Goal: Task Accomplishment & Management: Manage account settings

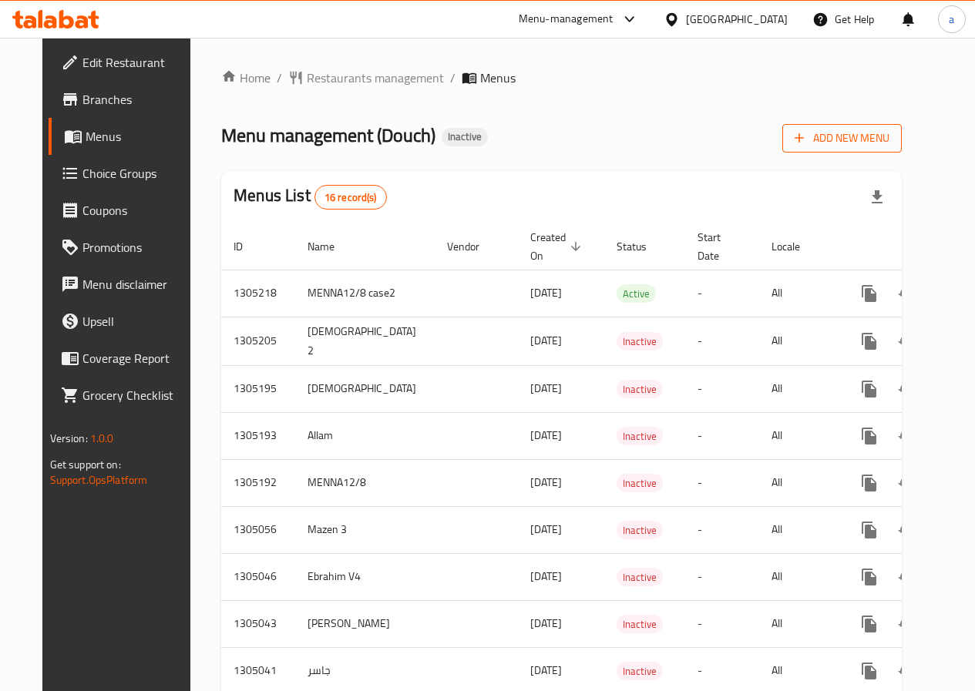
click at [862, 149] on button "Add New Menu" at bounding box center [841, 138] width 119 height 29
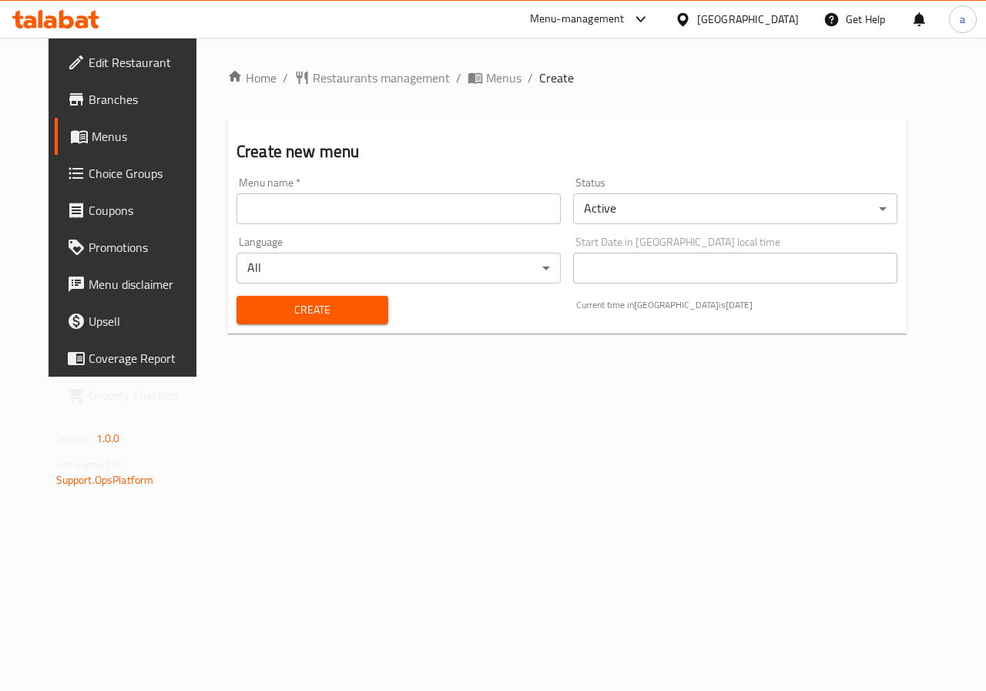
click at [375, 229] on div "Menu name   * Menu name *" at bounding box center [398, 200] width 337 height 59
click at [375, 206] on input "text" at bounding box center [399, 208] width 324 height 31
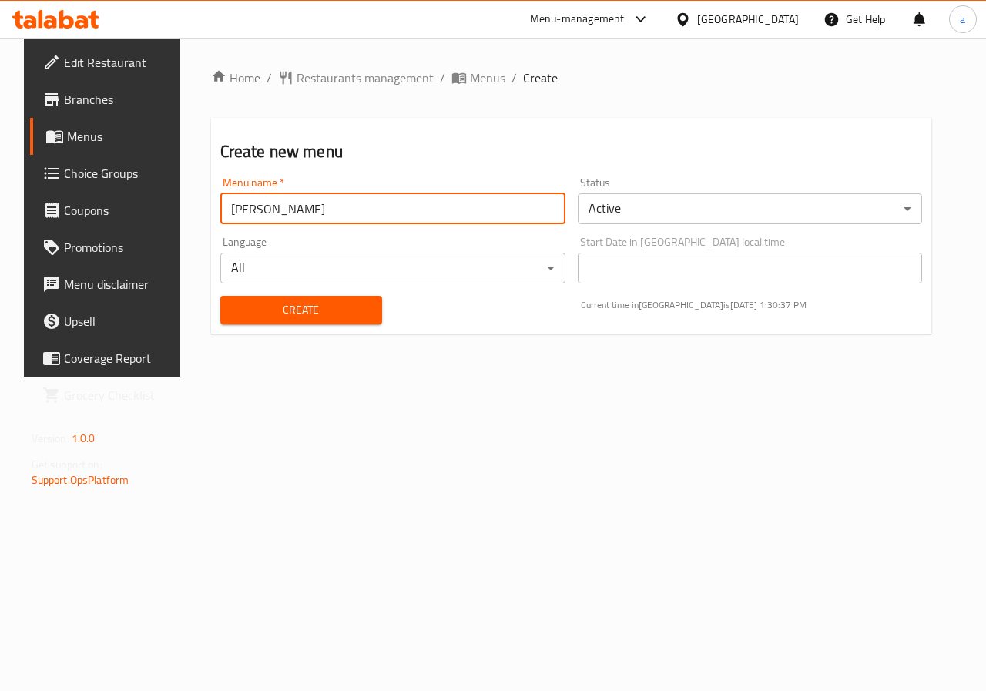
click at [401, 200] on input "[PERSON_NAME]" at bounding box center [392, 208] width 345 height 31
type input "[PERSON_NAME] C6"
click at [333, 303] on span "Create" at bounding box center [301, 310] width 137 height 19
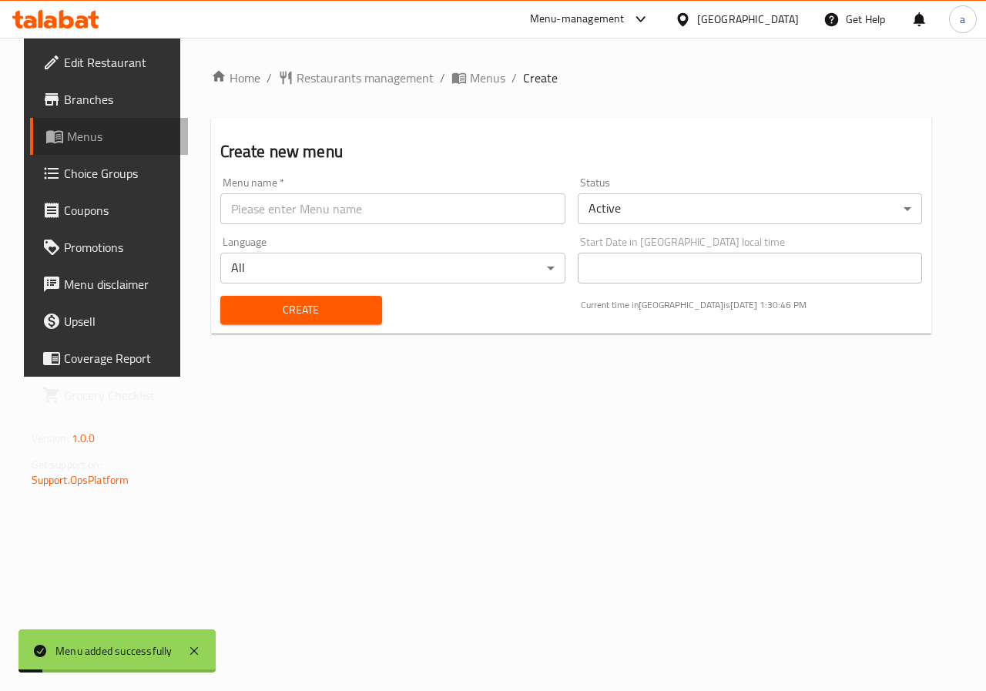
click at [85, 139] on span "Menus" at bounding box center [121, 136] width 109 height 18
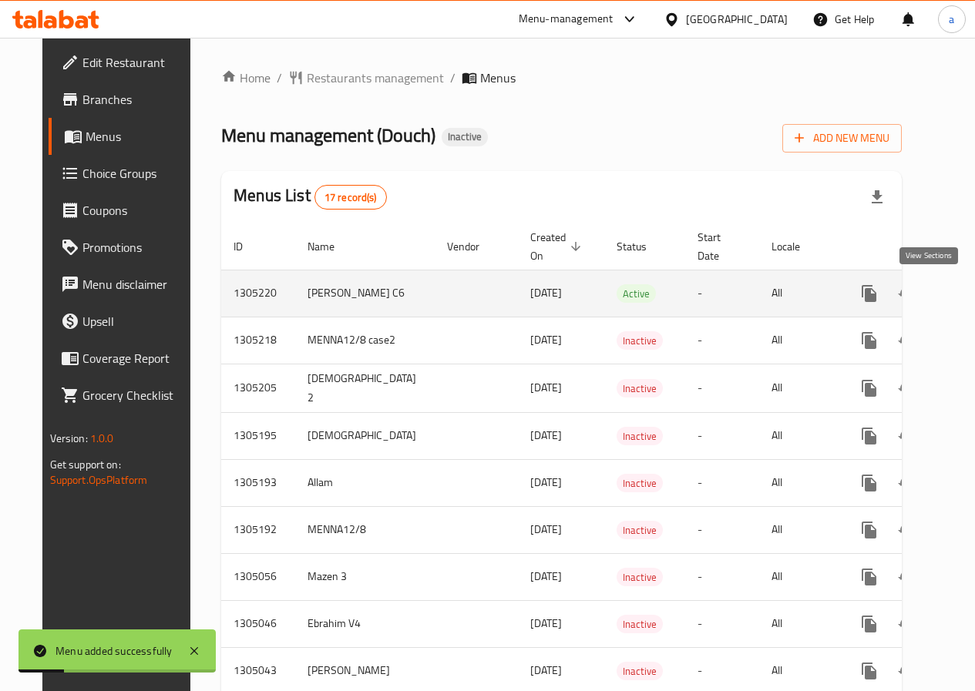
click at [962, 289] on link "enhanced table" at bounding box center [980, 293] width 37 height 37
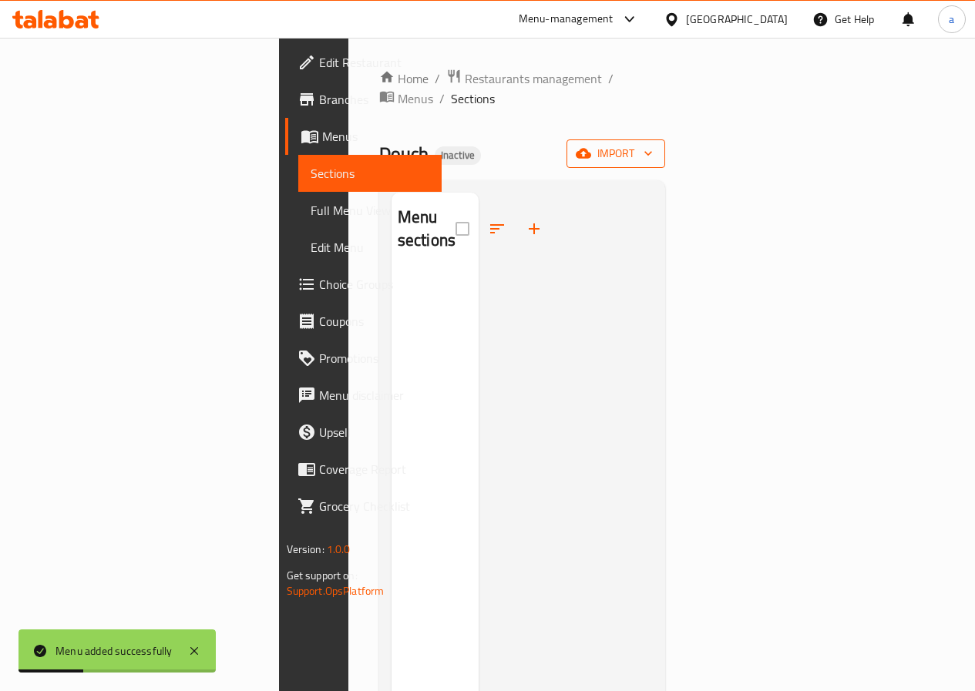
click at [653, 144] on span "import" at bounding box center [616, 153] width 74 height 19
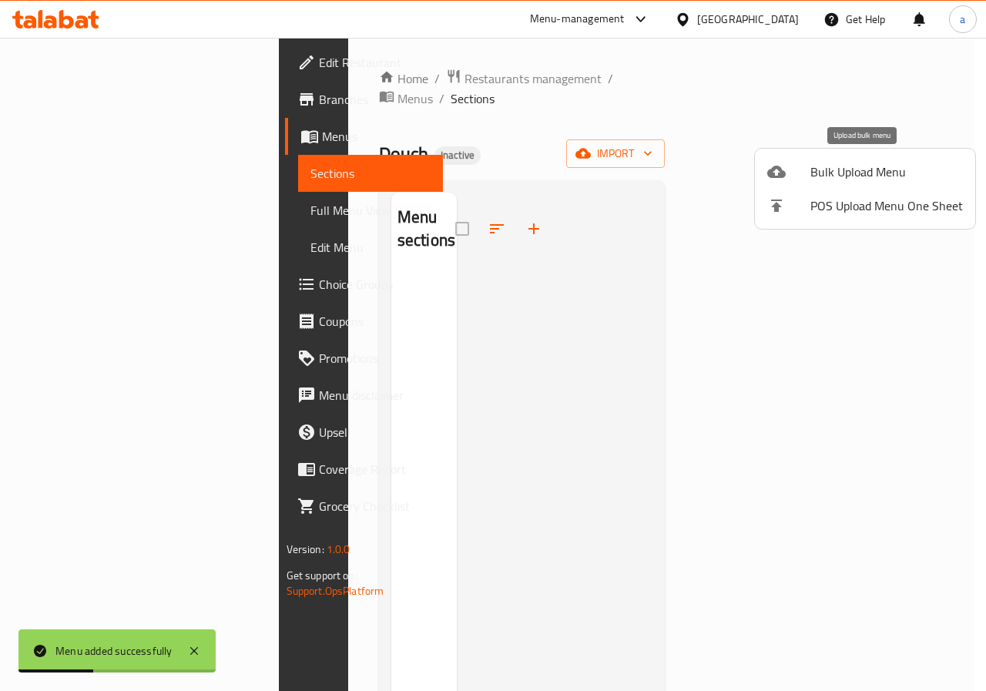
click at [872, 176] on span "Bulk Upload Menu" at bounding box center [887, 172] width 153 height 18
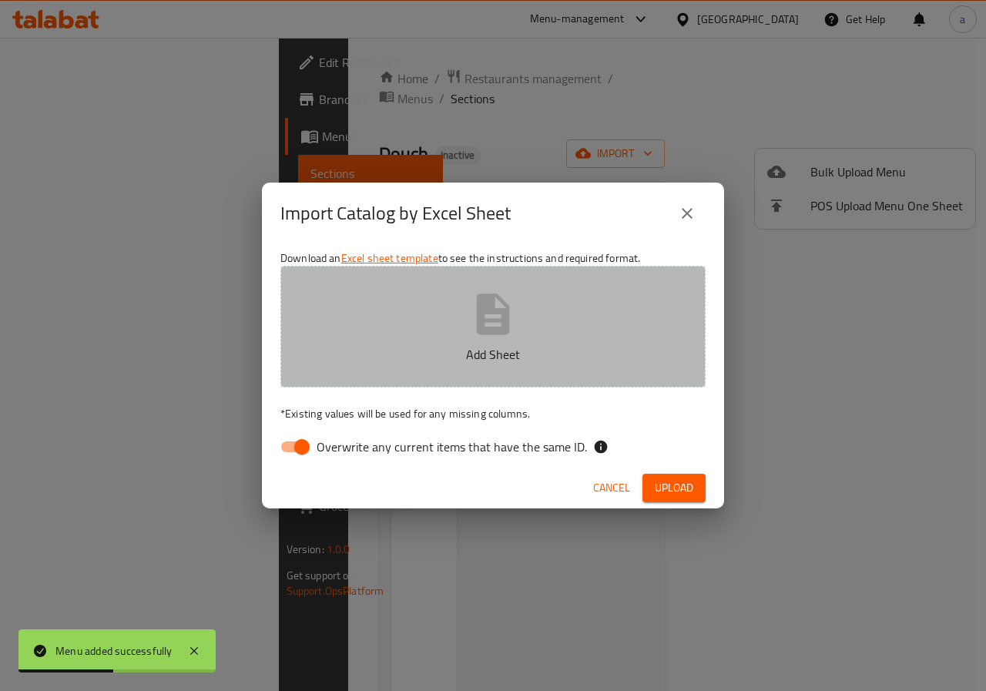
click at [493, 341] on button "Add Sheet" at bounding box center [493, 327] width 425 height 122
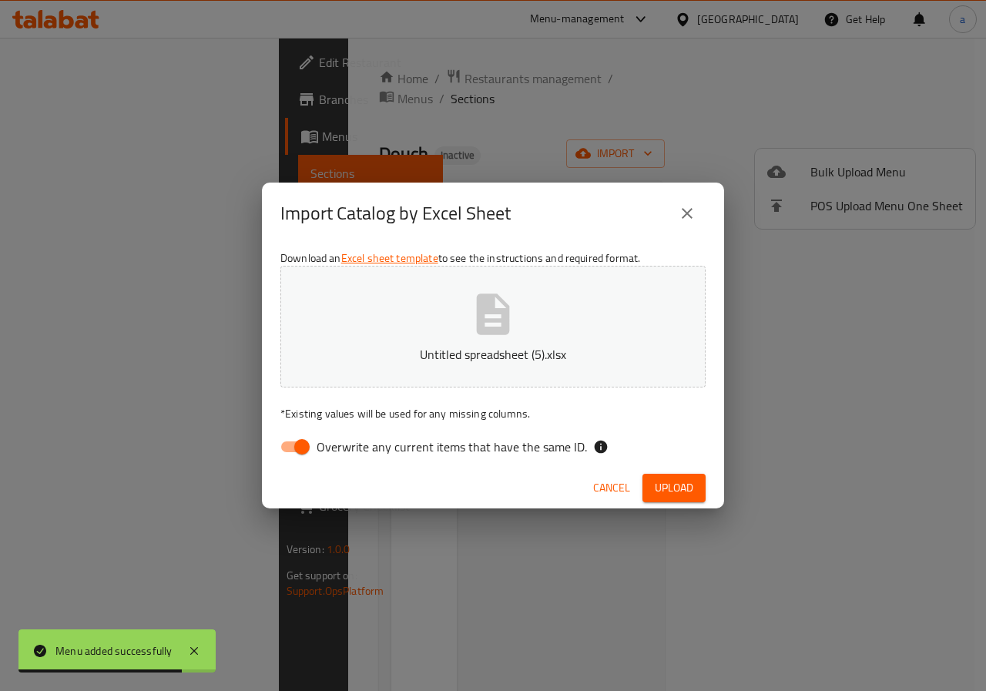
click at [330, 455] on span "Overwrite any current items that have the same ID." at bounding box center [452, 447] width 270 height 18
click at [330, 455] on input "Overwrite any current items that have the same ID." at bounding box center [302, 446] width 88 height 29
checkbox input "false"
click at [684, 479] on span "Upload" at bounding box center [674, 488] width 39 height 19
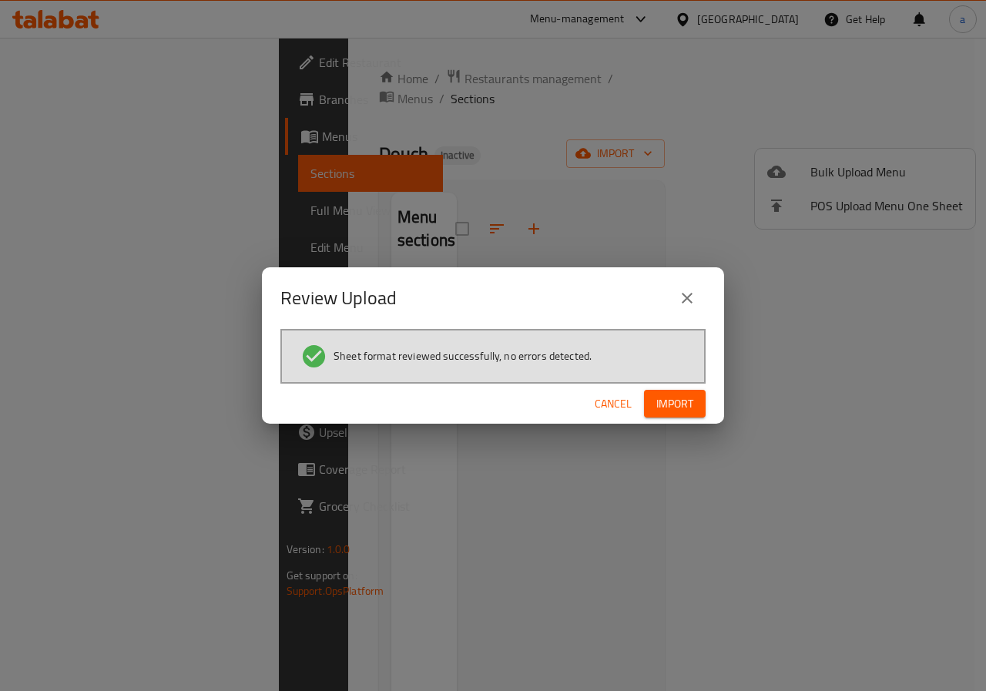
click at [660, 396] on span "Import" at bounding box center [675, 404] width 37 height 19
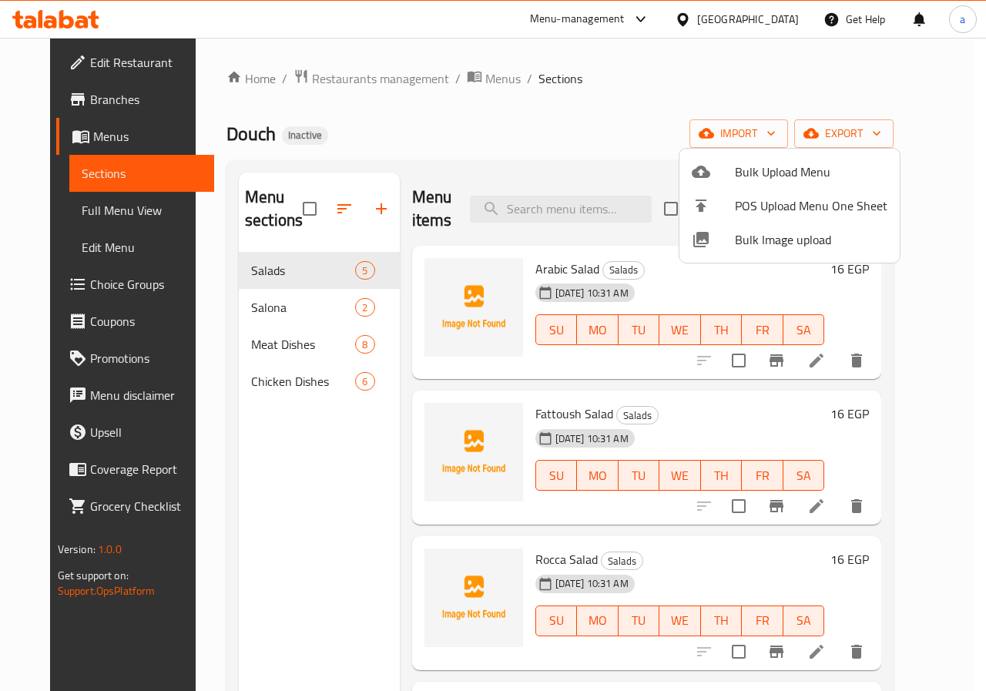
click at [109, 227] on div at bounding box center [493, 345] width 986 height 691
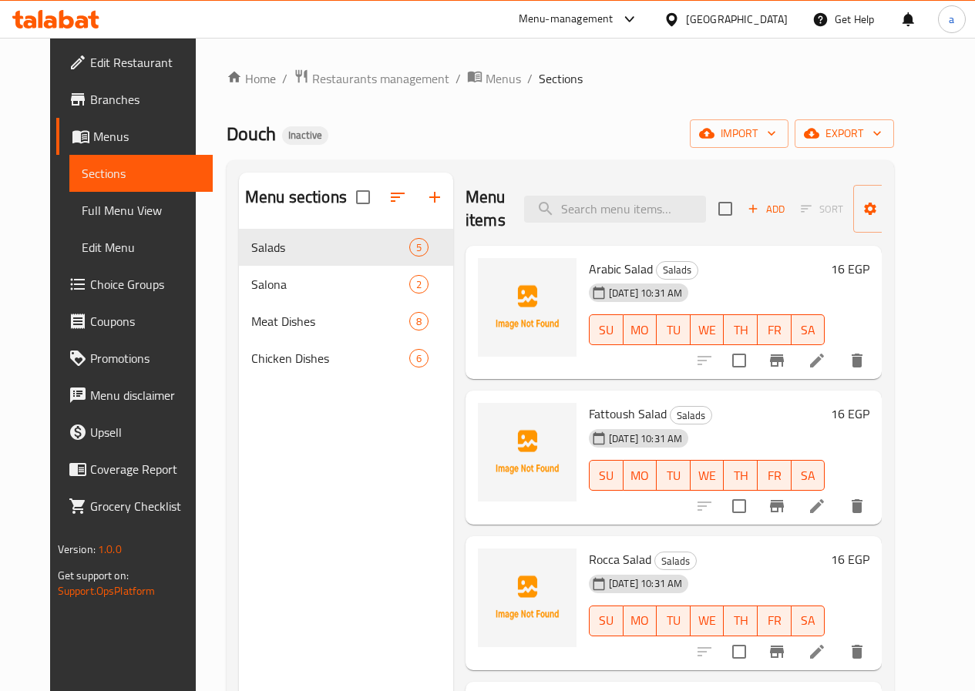
click at [108, 217] on span "Full Menu View" at bounding box center [141, 210] width 119 height 18
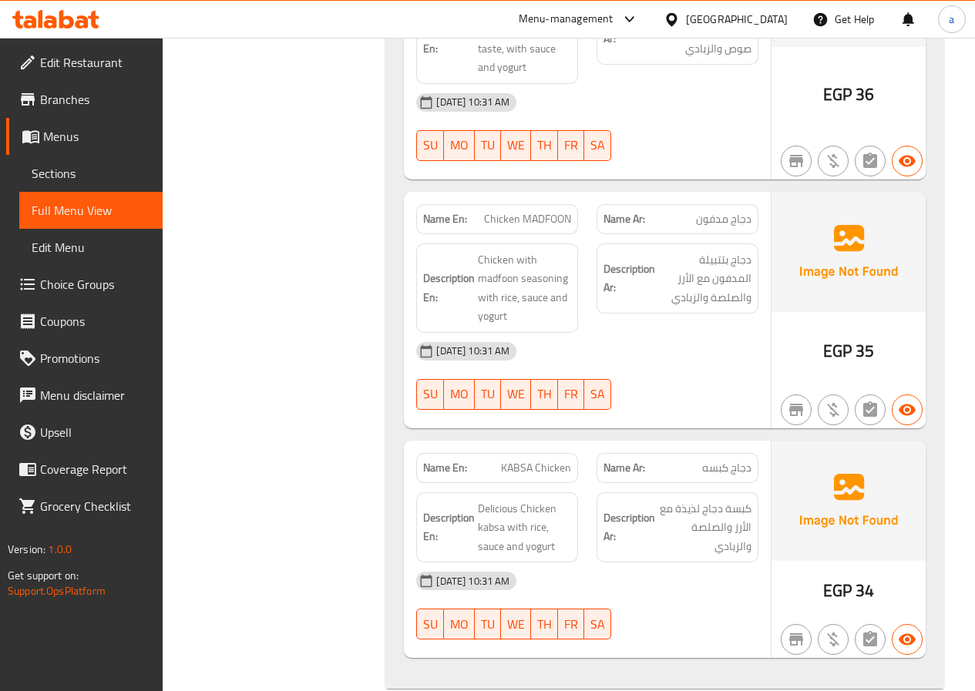
scroll to position [4651, 0]
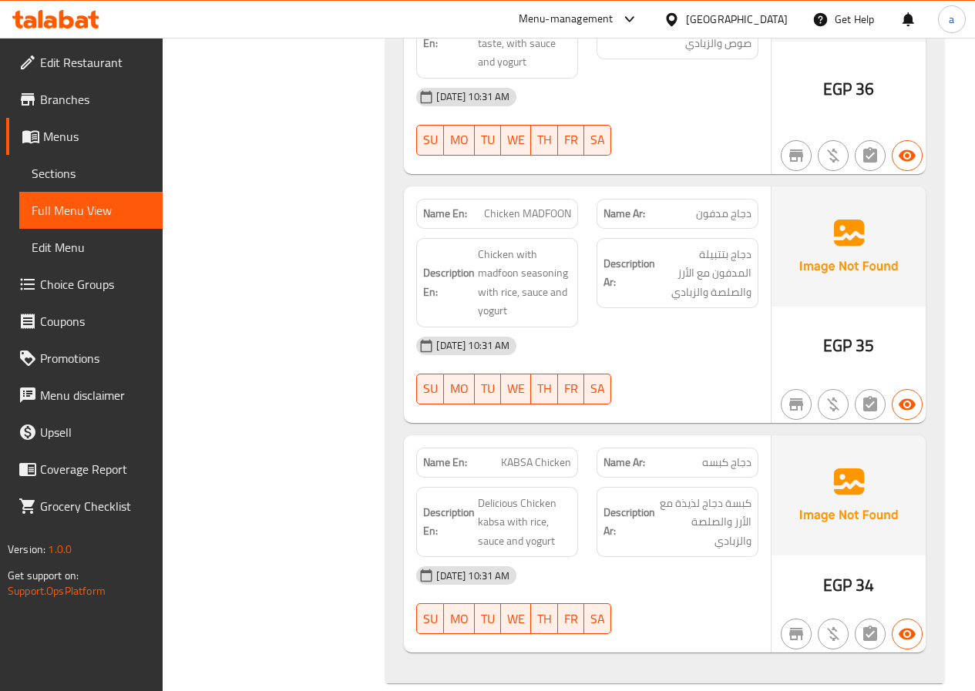
click at [110, 217] on span "Full Menu View" at bounding box center [91, 210] width 119 height 18
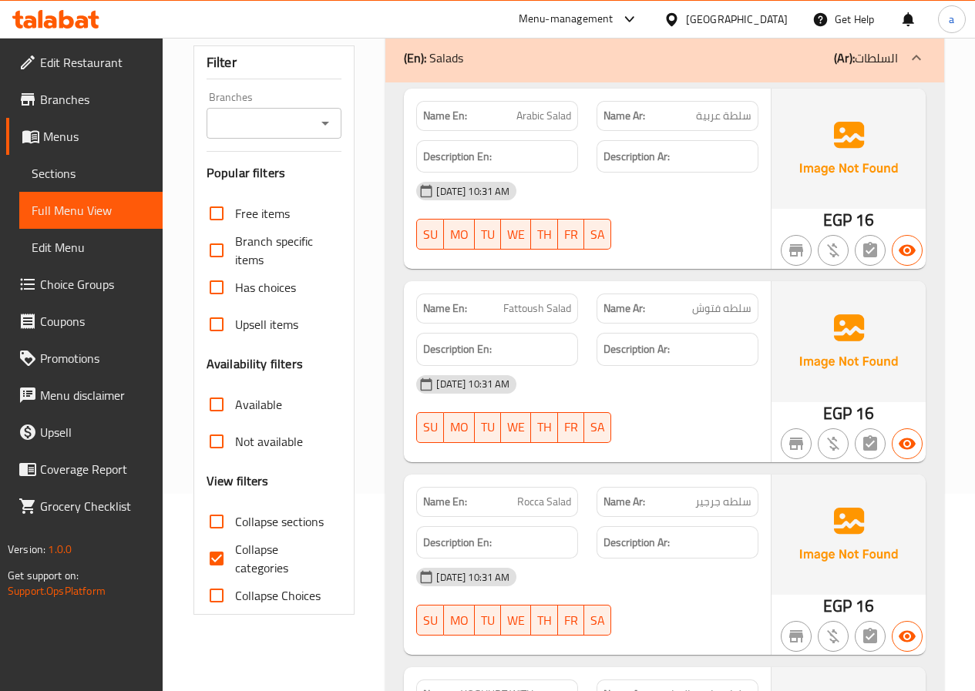
scroll to position [385, 0]
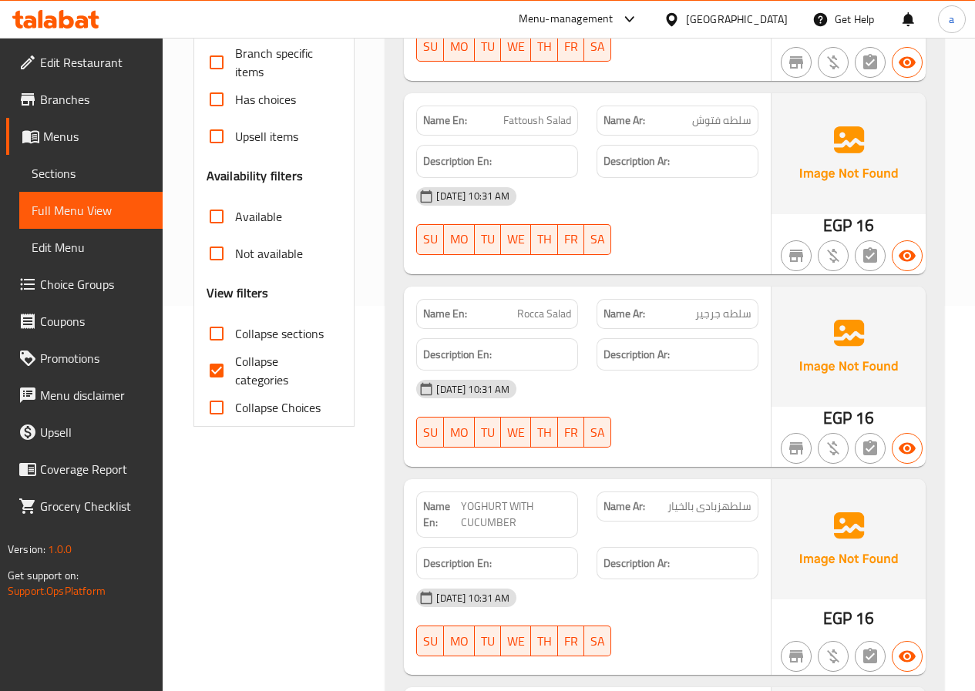
click at [671, 610] on div "12-08-2025 10:31 AM SU MO TU WE TH FR SA" at bounding box center [587, 623] width 361 height 86
click at [798, 530] on img at bounding box center [848, 539] width 154 height 120
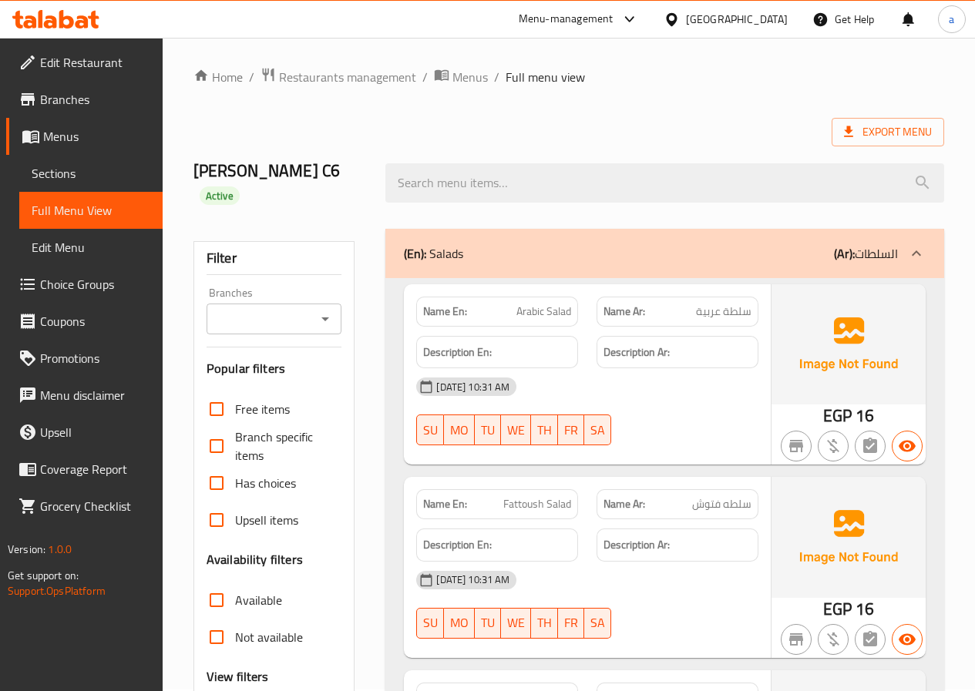
scroll to position [0, 0]
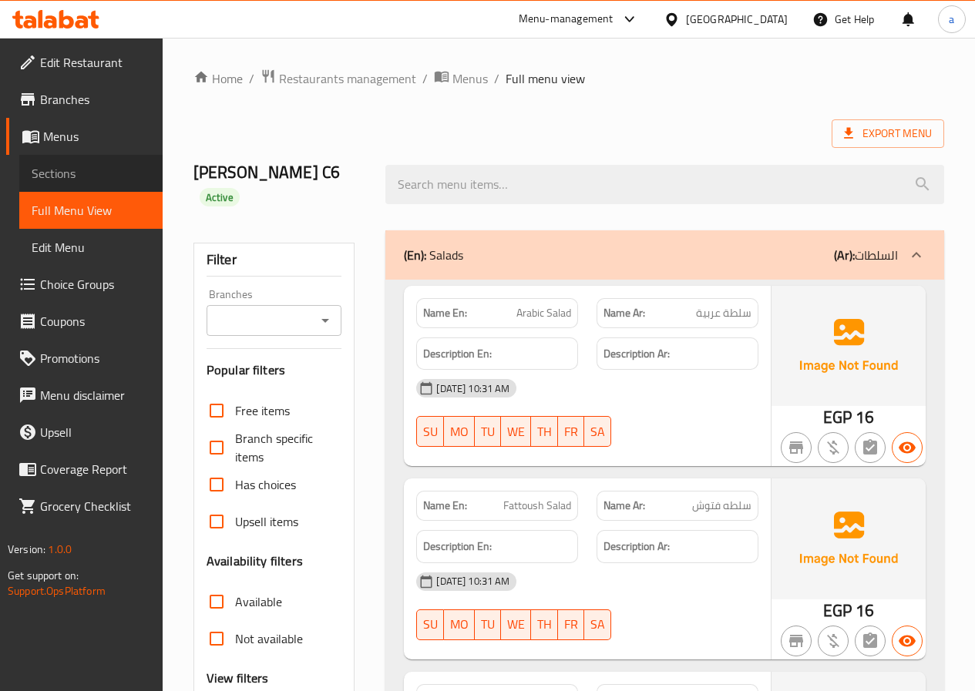
click at [143, 183] on link "Sections" at bounding box center [90, 173] width 143 height 37
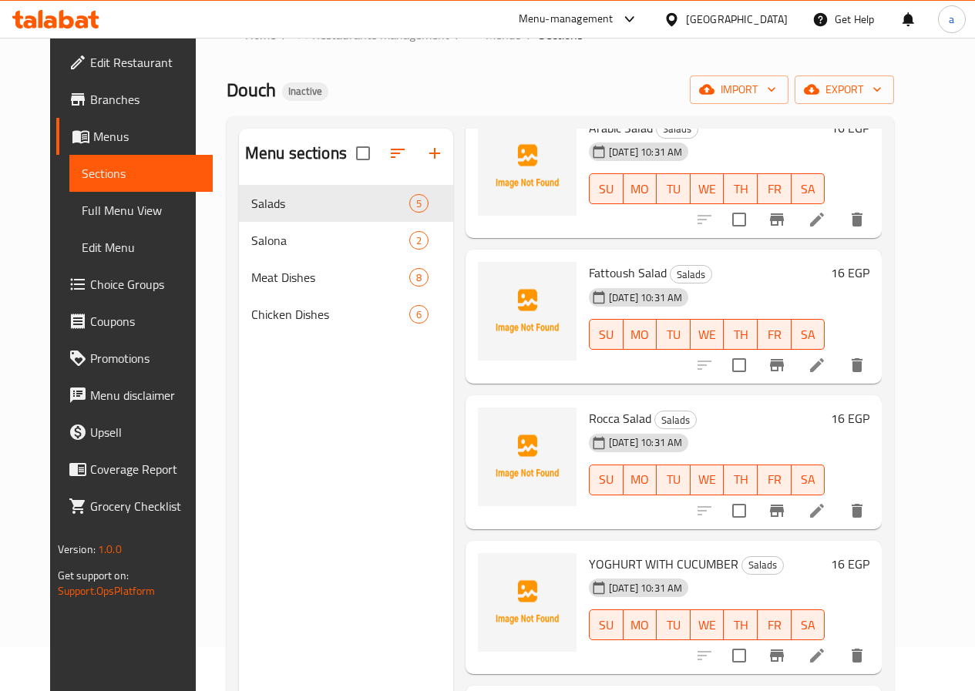
scroll to position [77, 0]
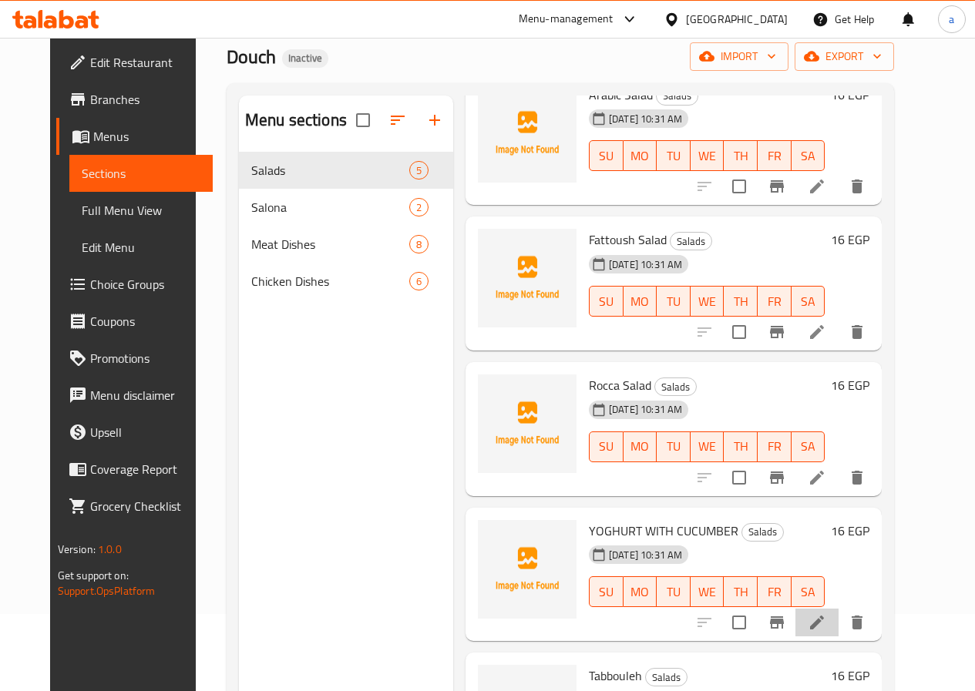
click at [824, 621] on icon at bounding box center [817, 623] width 14 height 14
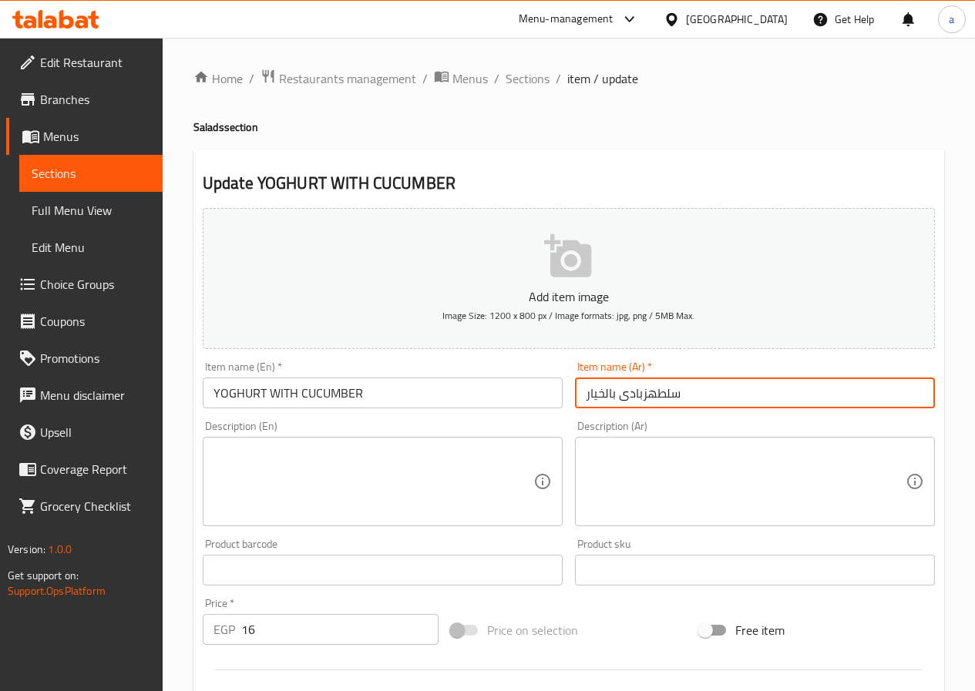
click at [649, 397] on input "سلطهزبادى بالخيار" at bounding box center [755, 393] width 360 height 31
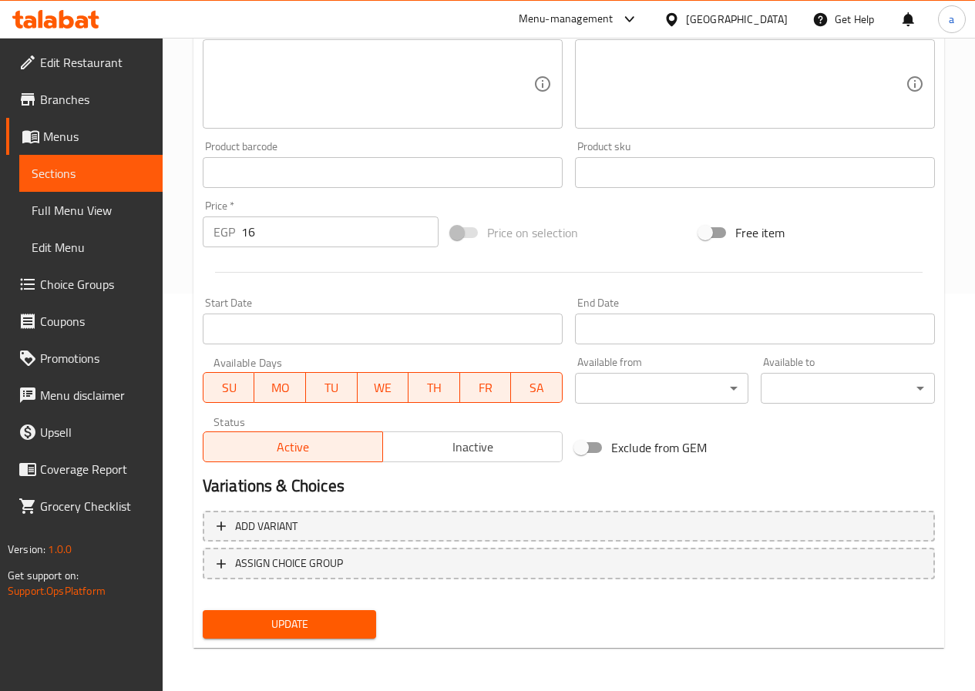
type input "سلطه زبادى بالخيار"
click at [317, 623] on span "Update" at bounding box center [289, 624] width 149 height 19
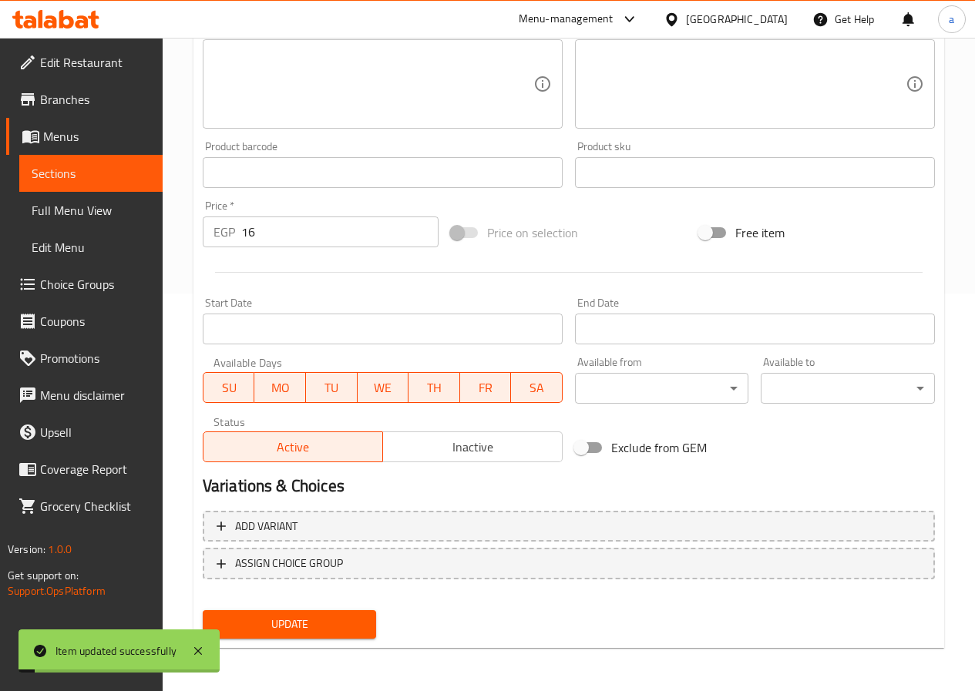
click at [76, 160] on link "Sections" at bounding box center [90, 173] width 143 height 37
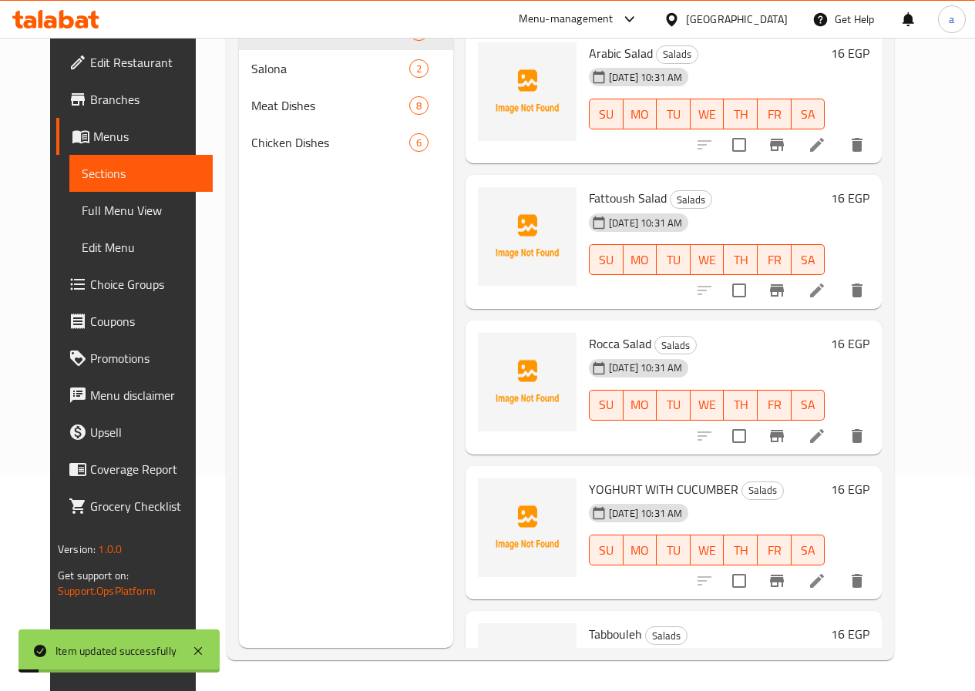
scroll to position [216, 0]
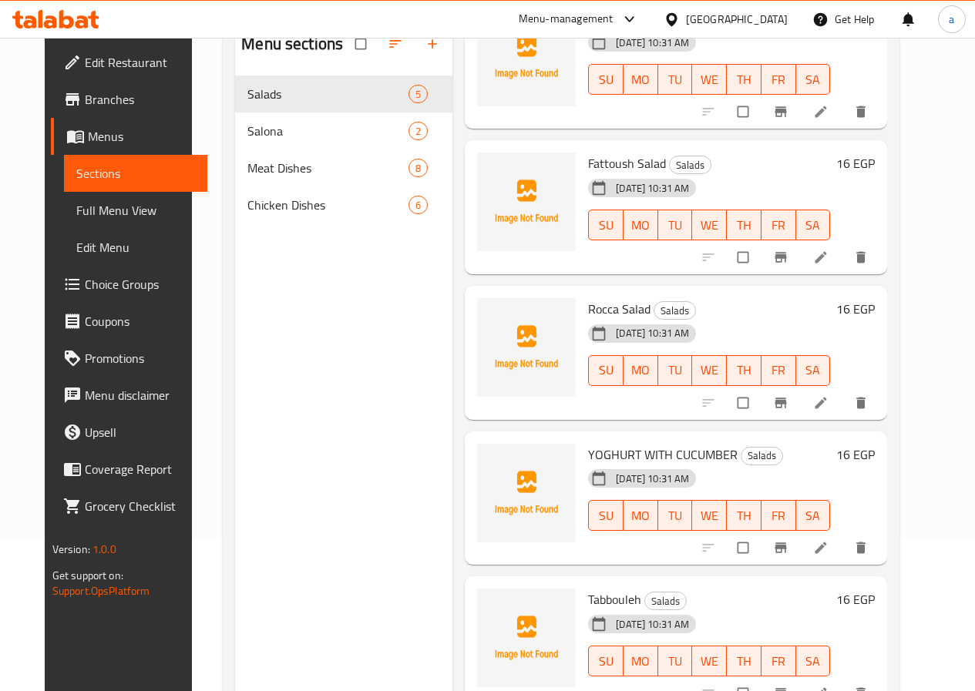
scroll to position [154, 0]
click at [831, 546] on link at bounding box center [822, 546] width 18 height 15
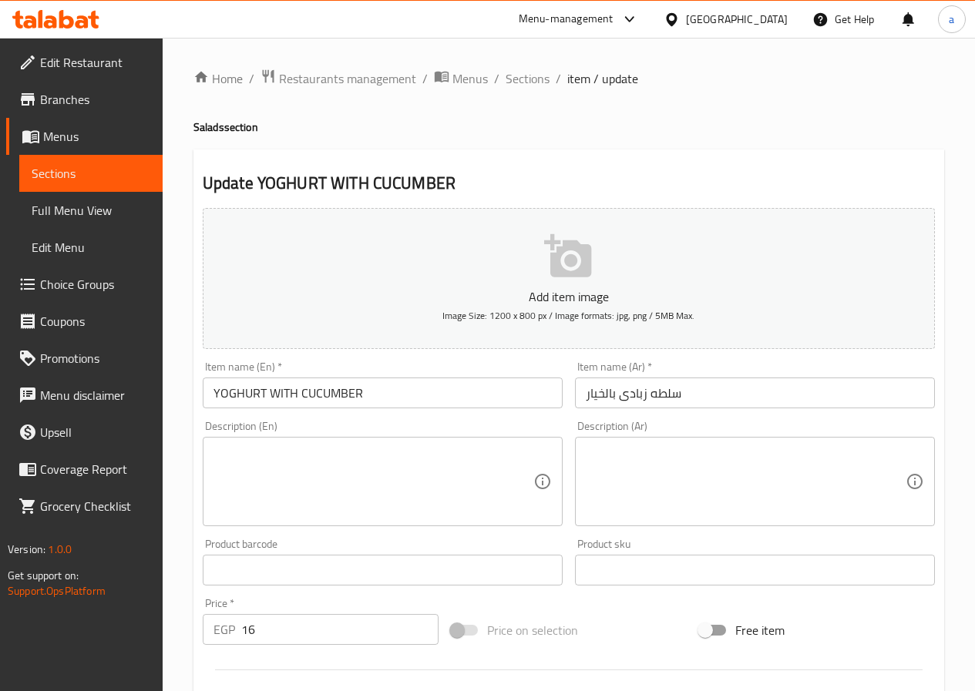
click at [129, 168] on span "Sections" at bounding box center [91, 173] width 119 height 18
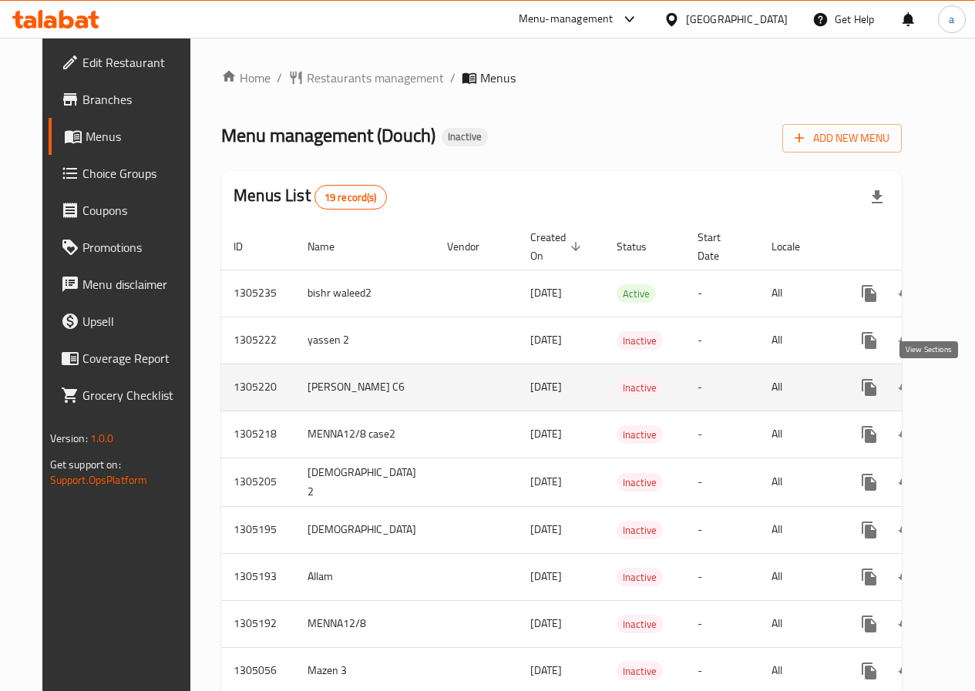
click at [962, 387] on link "enhanced table" at bounding box center [980, 387] width 37 height 37
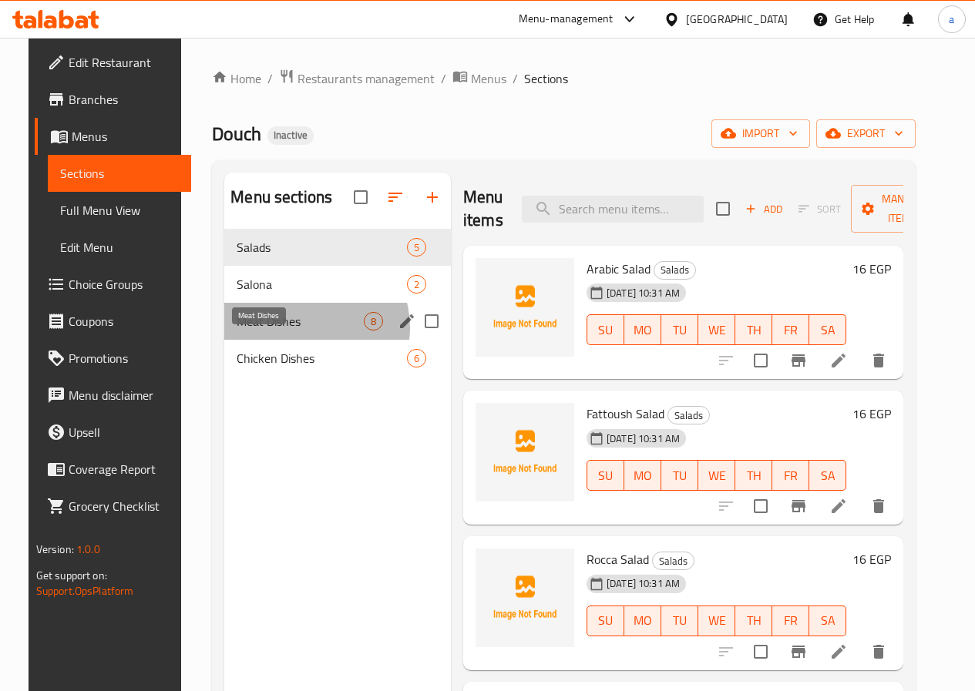
click at [290, 331] on span "Meat Dishes" at bounding box center [300, 321] width 127 height 18
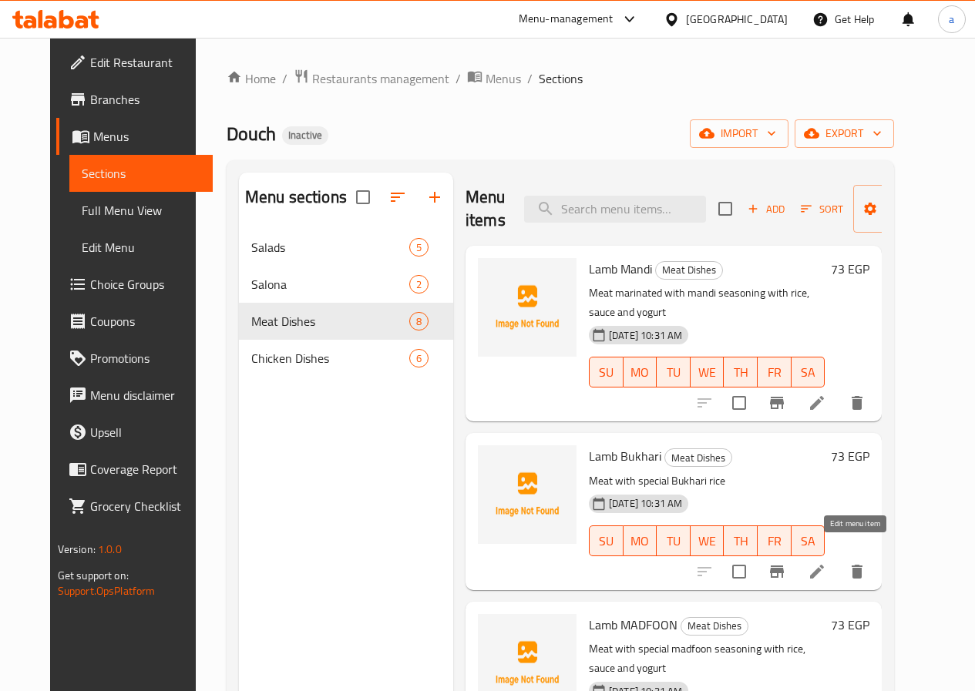
click at [826, 563] on icon at bounding box center [817, 572] width 18 height 18
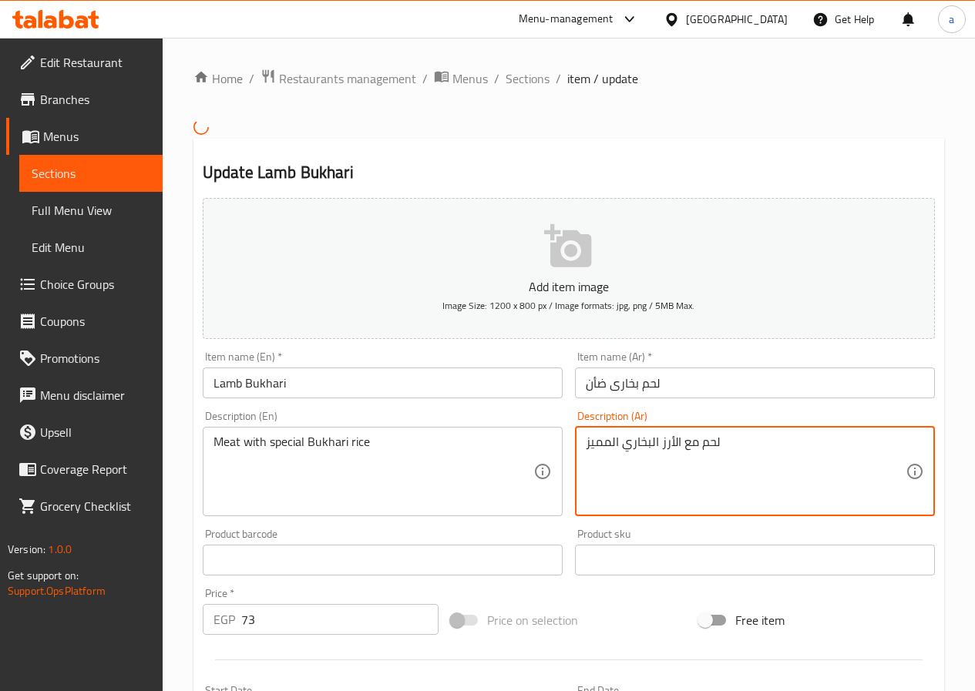
click at [633, 442] on textarea "لحم مع الأرز البخاري المميز" at bounding box center [746, 471] width 320 height 73
click at [606, 446] on textarea "لحم مع الأرز البخاري المميز" at bounding box center [746, 471] width 320 height 73
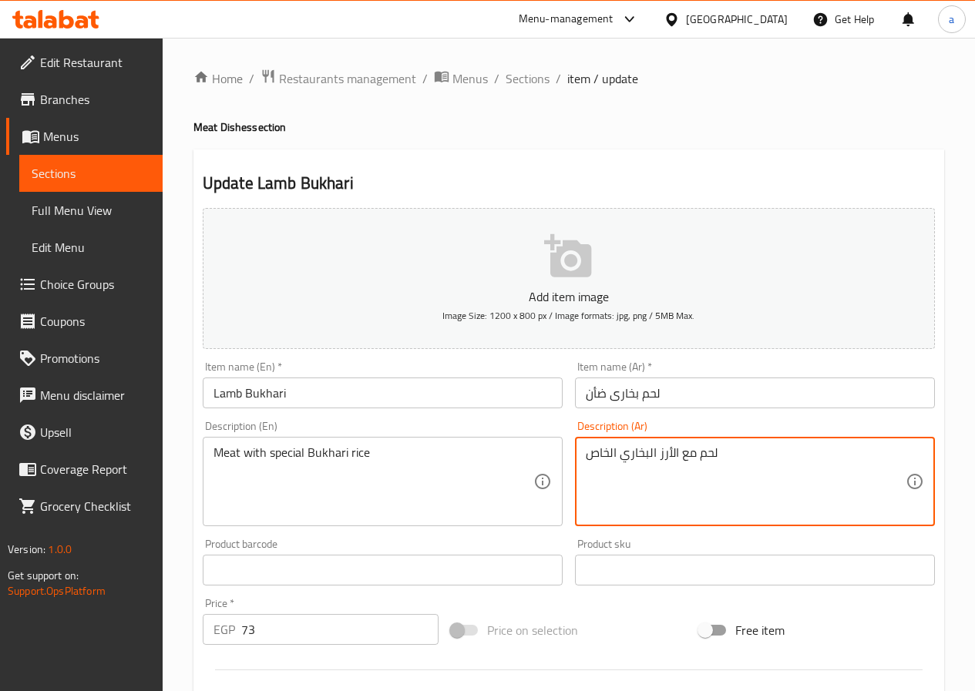
scroll to position [385, 0]
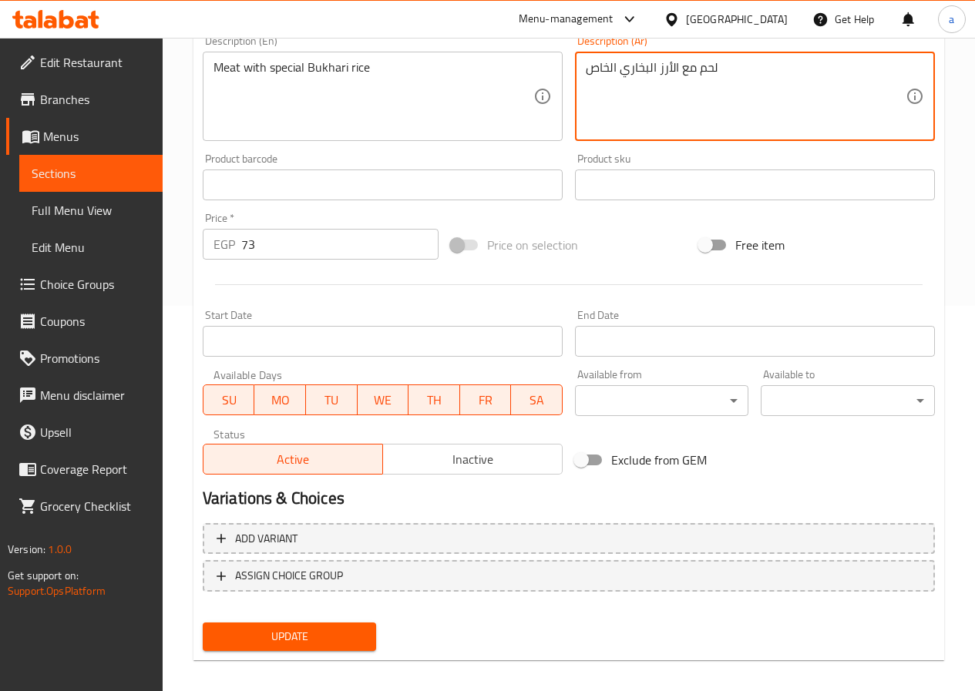
type textarea "لحم مع الأرز البخاري الخاص"
click at [347, 626] on button "Update" at bounding box center [290, 637] width 174 height 29
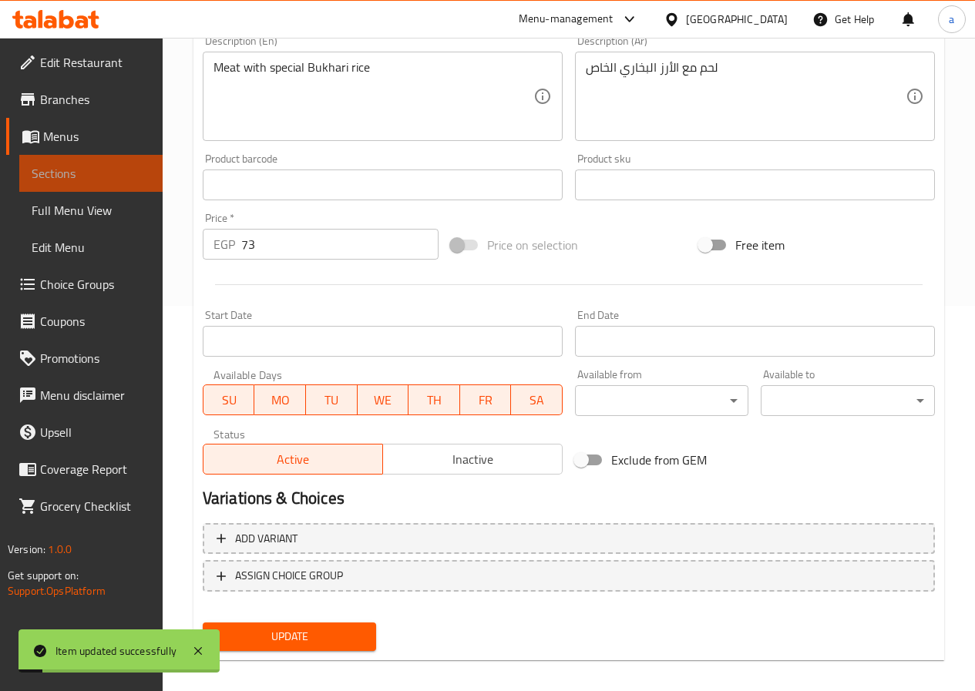
click at [64, 169] on span "Sections" at bounding box center [91, 173] width 119 height 18
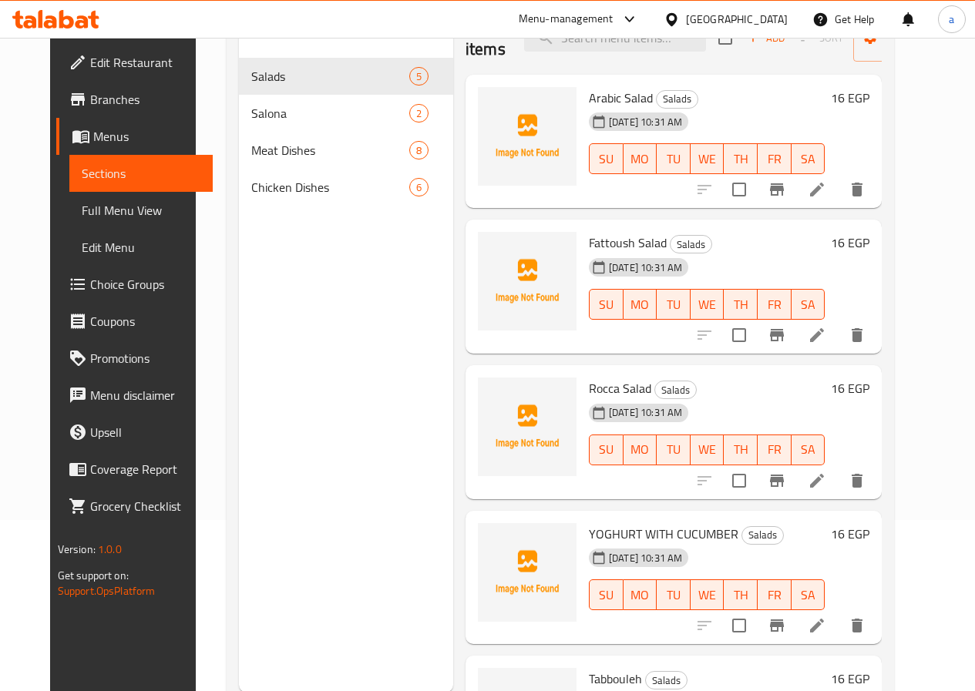
scroll to position [139, 0]
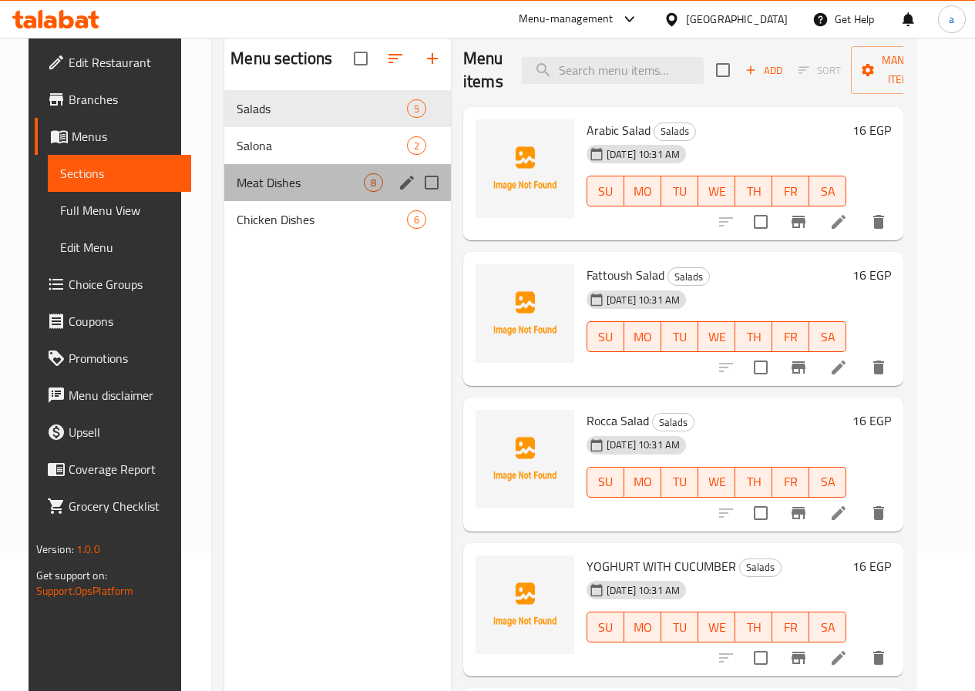
click at [330, 201] on div "Meat Dishes 8" at bounding box center [337, 182] width 227 height 37
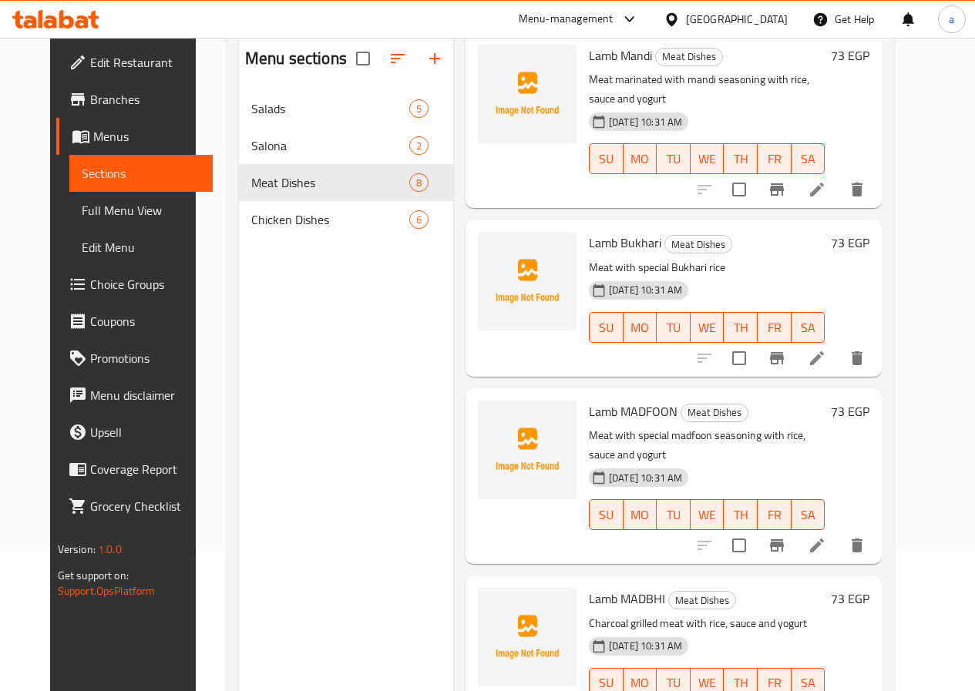
scroll to position [231, 0]
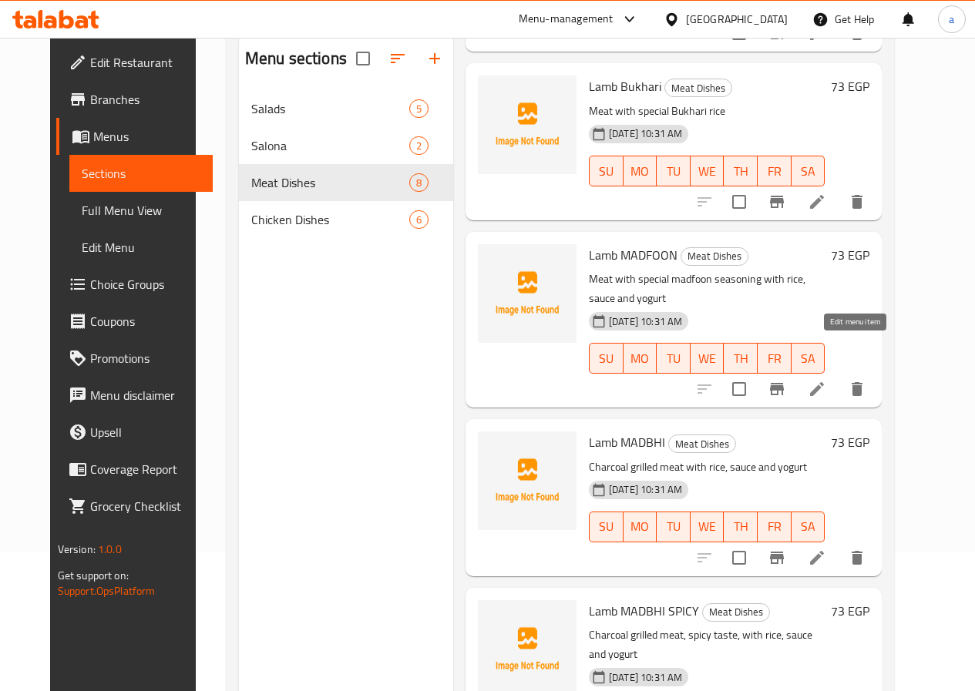
click at [826, 380] on icon at bounding box center [817, 389] width 18 height 18
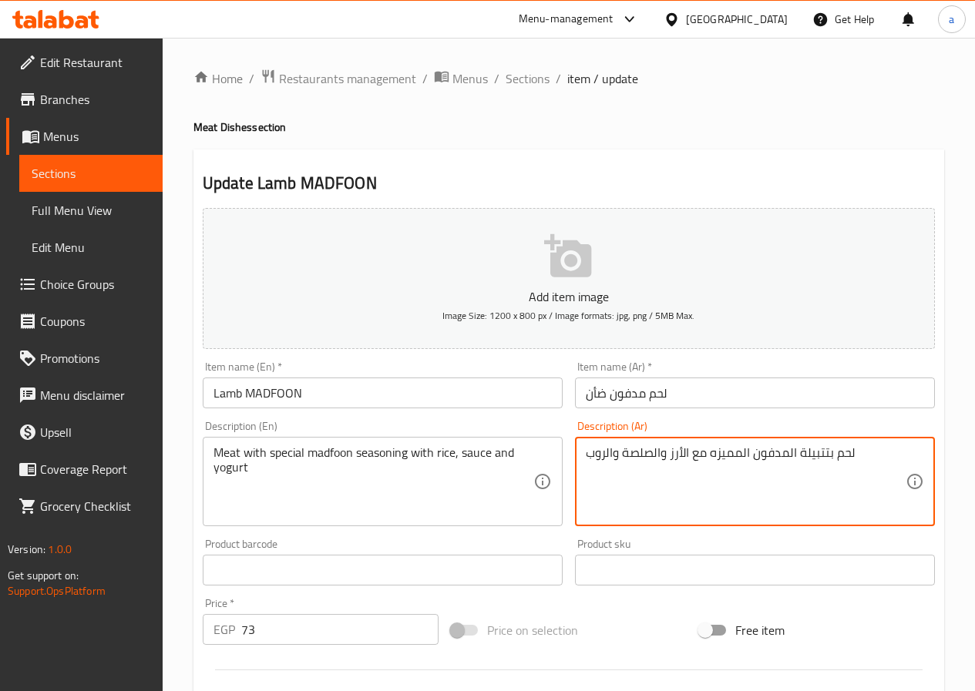
click at [729, 455] on textarea "لحم بتتبيلة المدفون المميزه مع الأرز والصلصة والروب" at bounding box center [746, 481] width 320 height 73
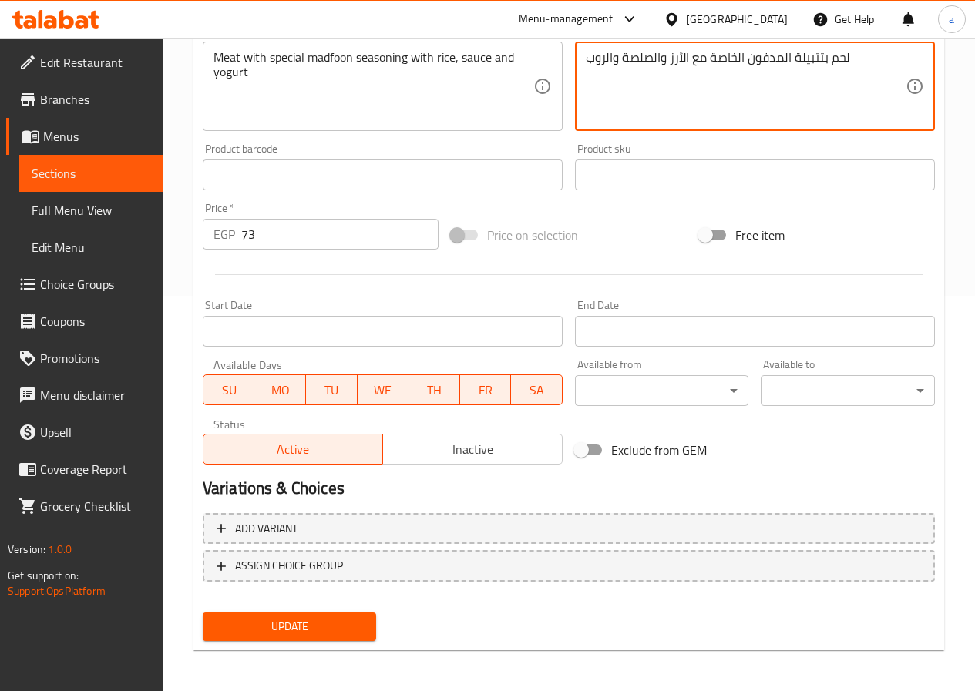
scroll to position [398, 0]
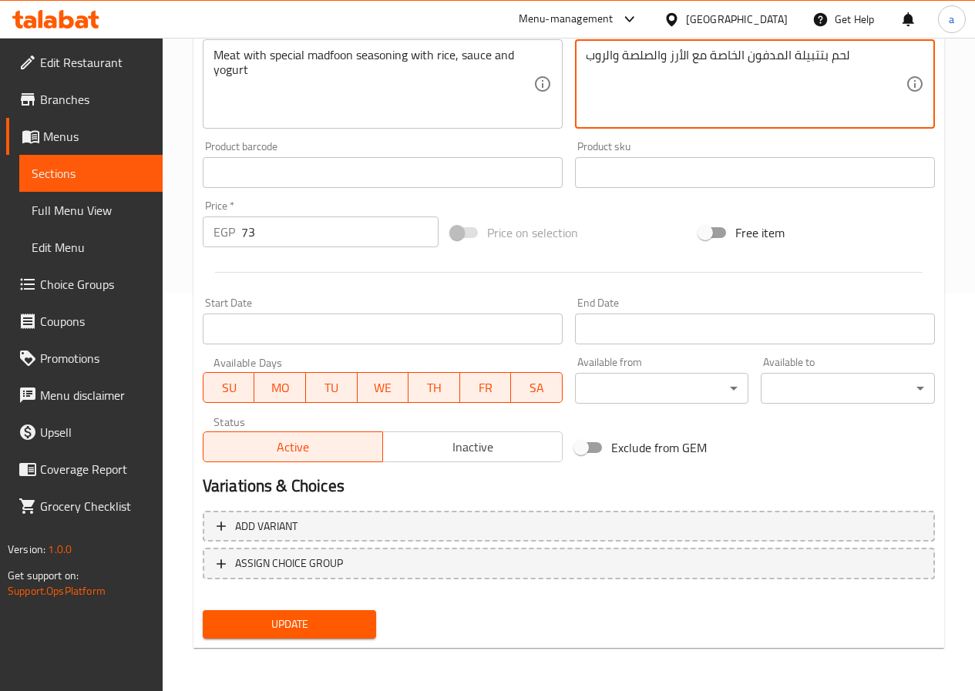
type textarea "لحم بتتبيلة المدفون الخاصة مع الأرز والصلصة والروب"
click at [311, 635] on button "Update" at bounding box center [290, 624] width 174 height 29
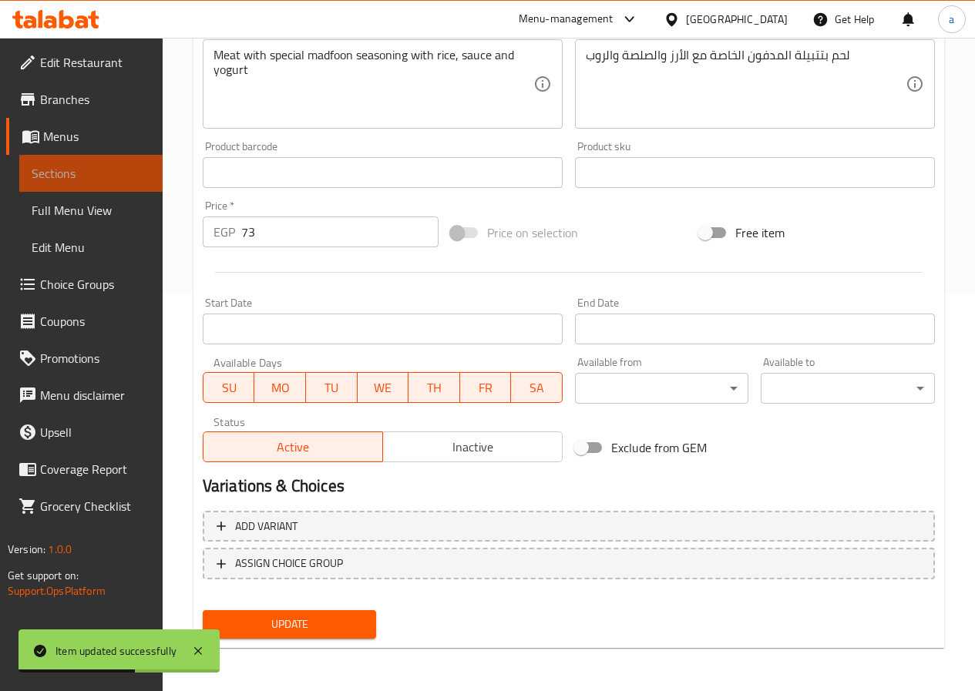
click at [119, 166] on span "Sections" at bounding box center [91, 173] width 119 height 18
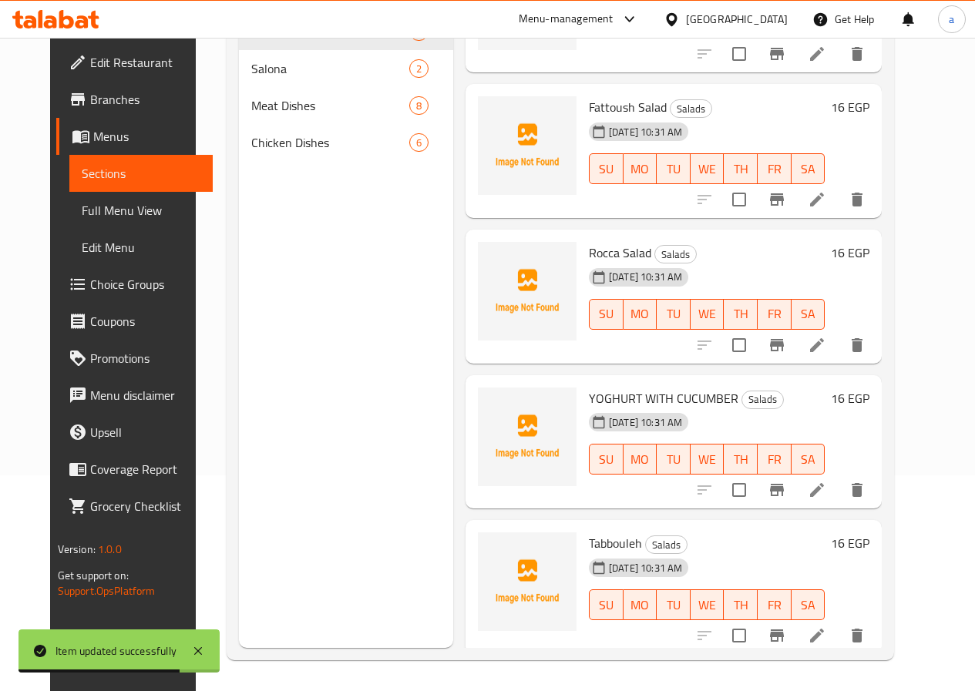
scroll to position [97, 0]
